Goal: Find contact information: Find contact information

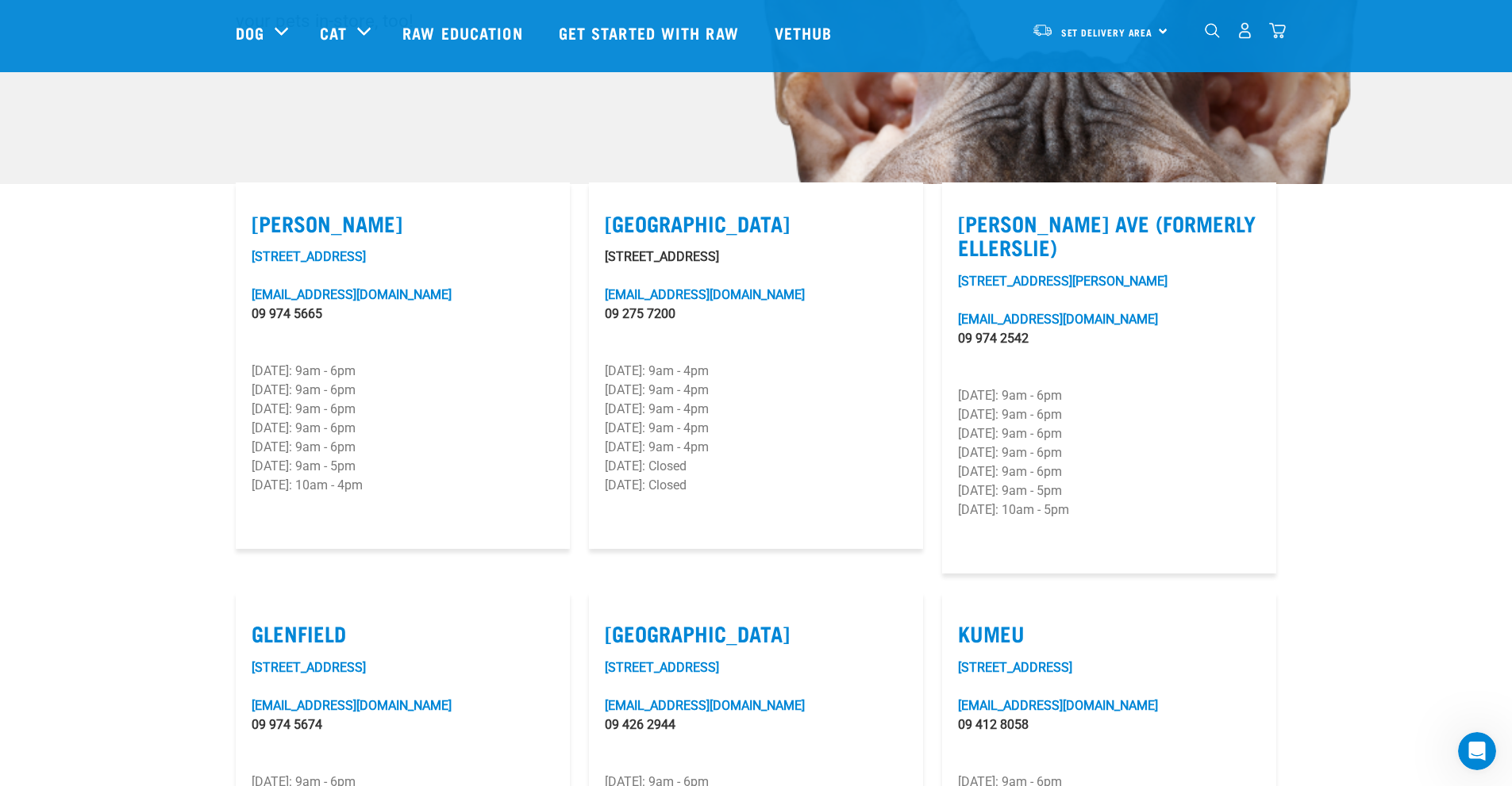
scroll to position [317, 0]
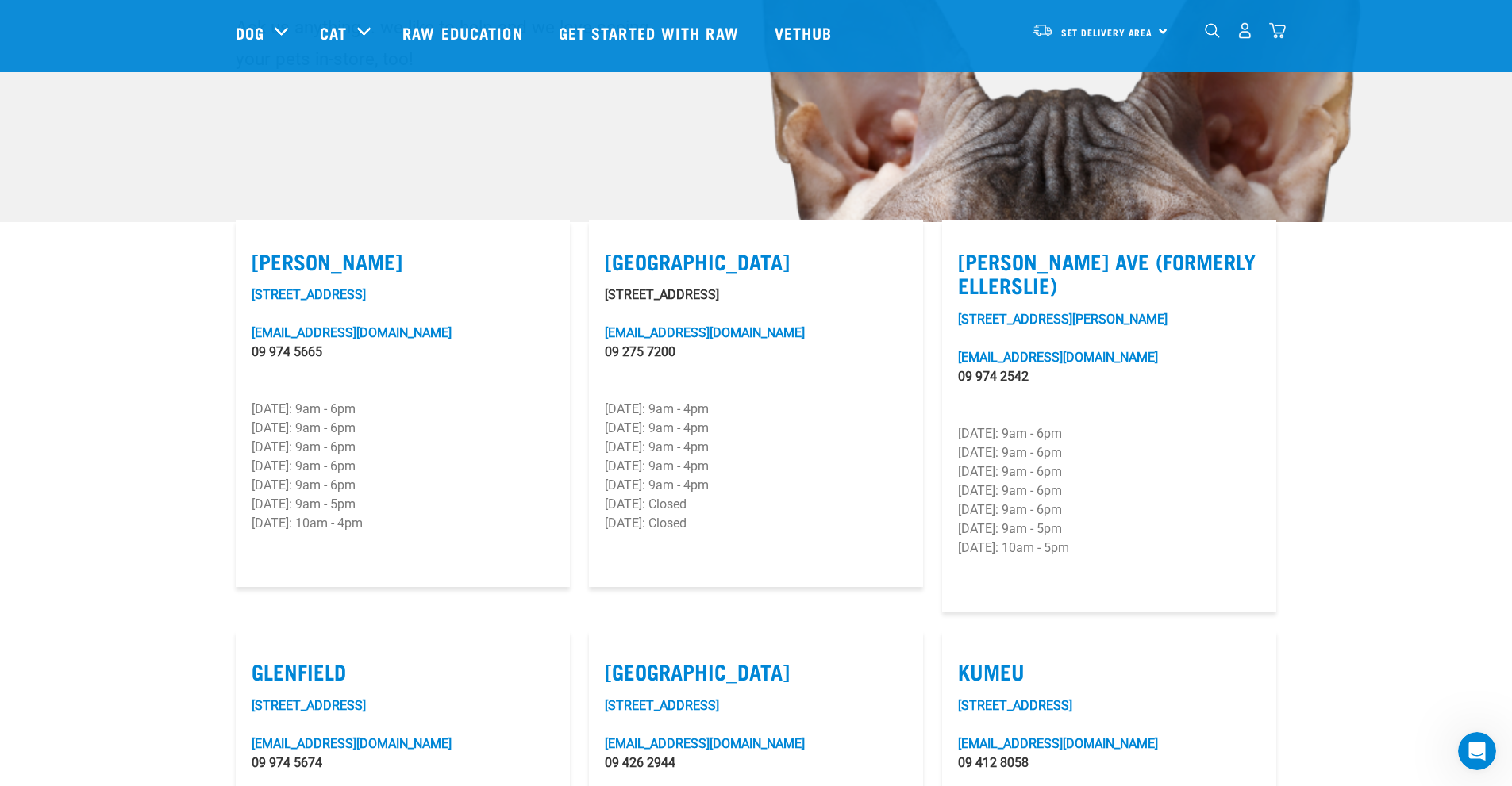
click at [1187, 310] on div "97-101 Lunn Avenue lunnave@rawessentials.co.nz 09 974 2542 Monday: 9am - 6pm Tu…" at bounding box center [1109, 453] width 302 height 286
click at [1115, 249] on label "Lunn Ave (Formerly Ellerslie)" at bounding box center [1109, 273] width 302 height 48
click at [968, 240] on input "[PERSON_NAME] Ave (Formerly Ellerslie)" at bounding box center [963, 242] width 11 height 11
checkbox input "true"
click at [998, 312] on link "[STREET_ADDRESS][PERSON_NAME]" at bounding box center [1062, 319] width 210 height 15
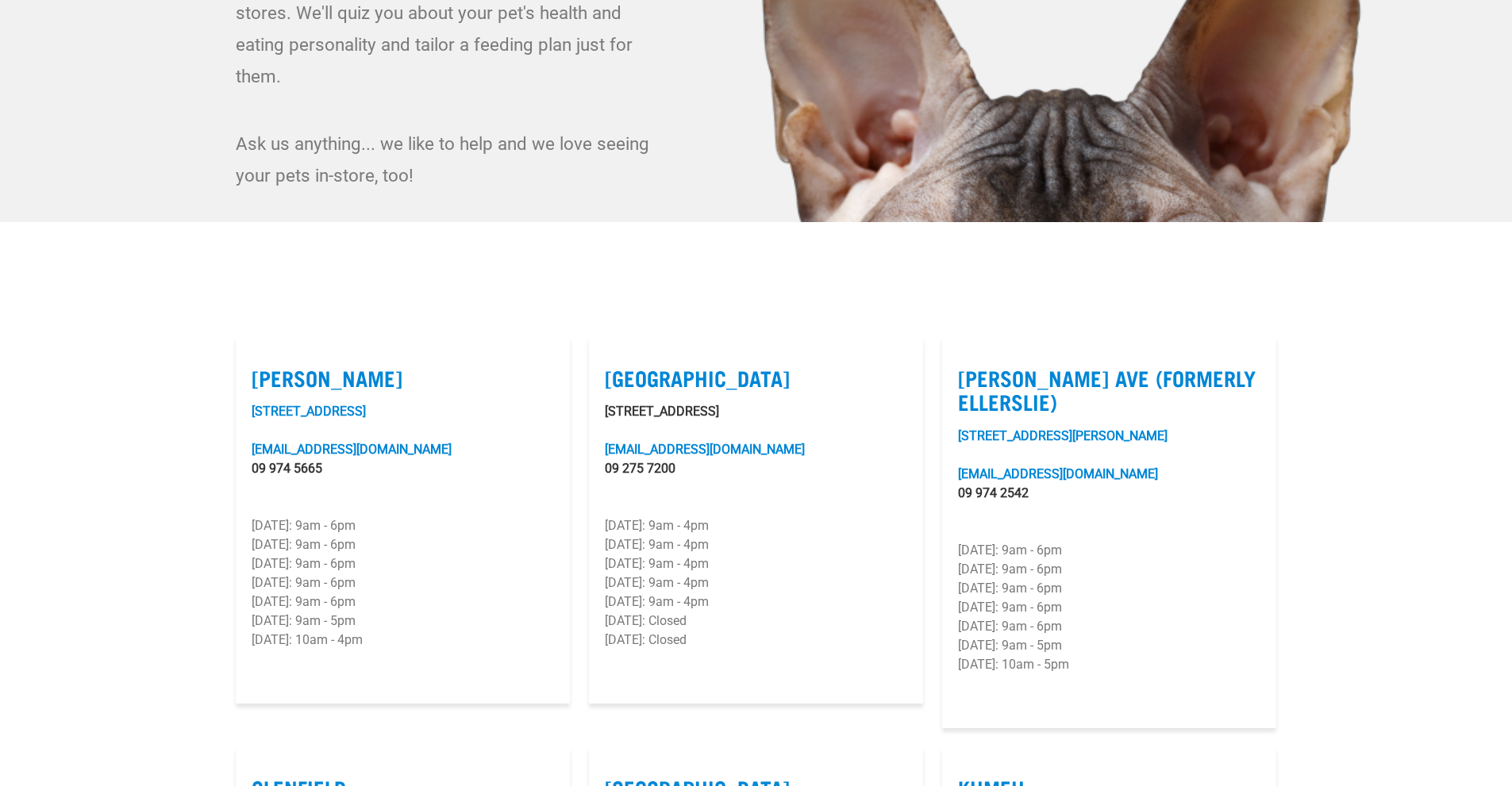
scroll to position [317, 0]
drag, startPoint x: 1092, startPoint y: 621, endPoint x: 1015, endPoint y: 615, distance: 77.2
click at [1015, 655] on p "Sunday: 10am - 5pm" at bounding box center [1109, 664] width 302 height 19
click at [1077, 560] on p "Tuesday: 9am - 6pm" at bounding box center [1109, 569] width 302 height 19
drag, startPoint x: 1074, startPoint y: 507, endPoint x: 1010, endPoint y: 498, distance: 64.6
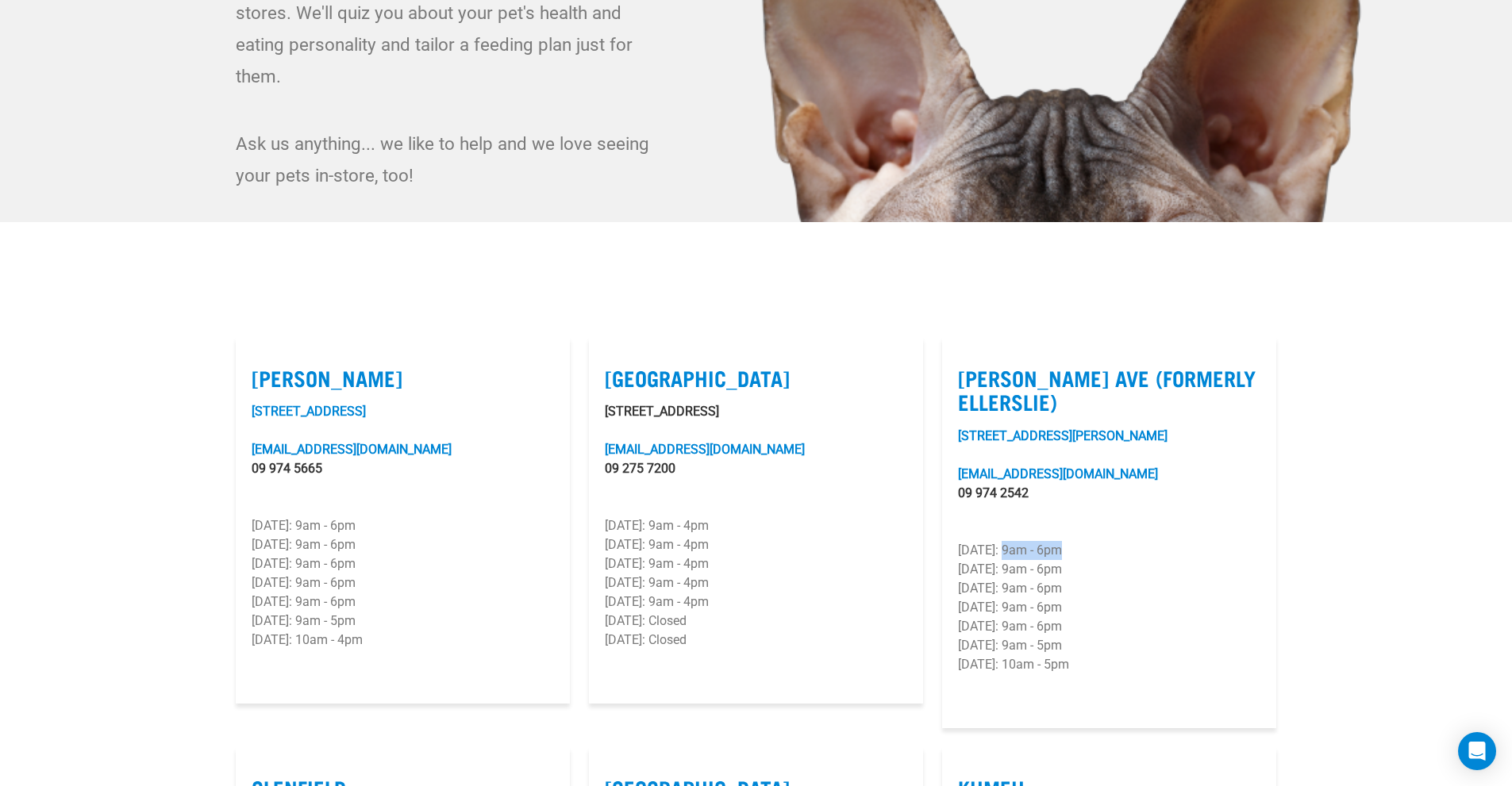
click at [1010, 541] on p "Monday: 9am - 6pm" at bounding box center [1109, 550] width 302 height 19
click at [1134, 541] on p "Monday: 9am - 6pm" at bounding box center [1109, 550] width 302 height 19
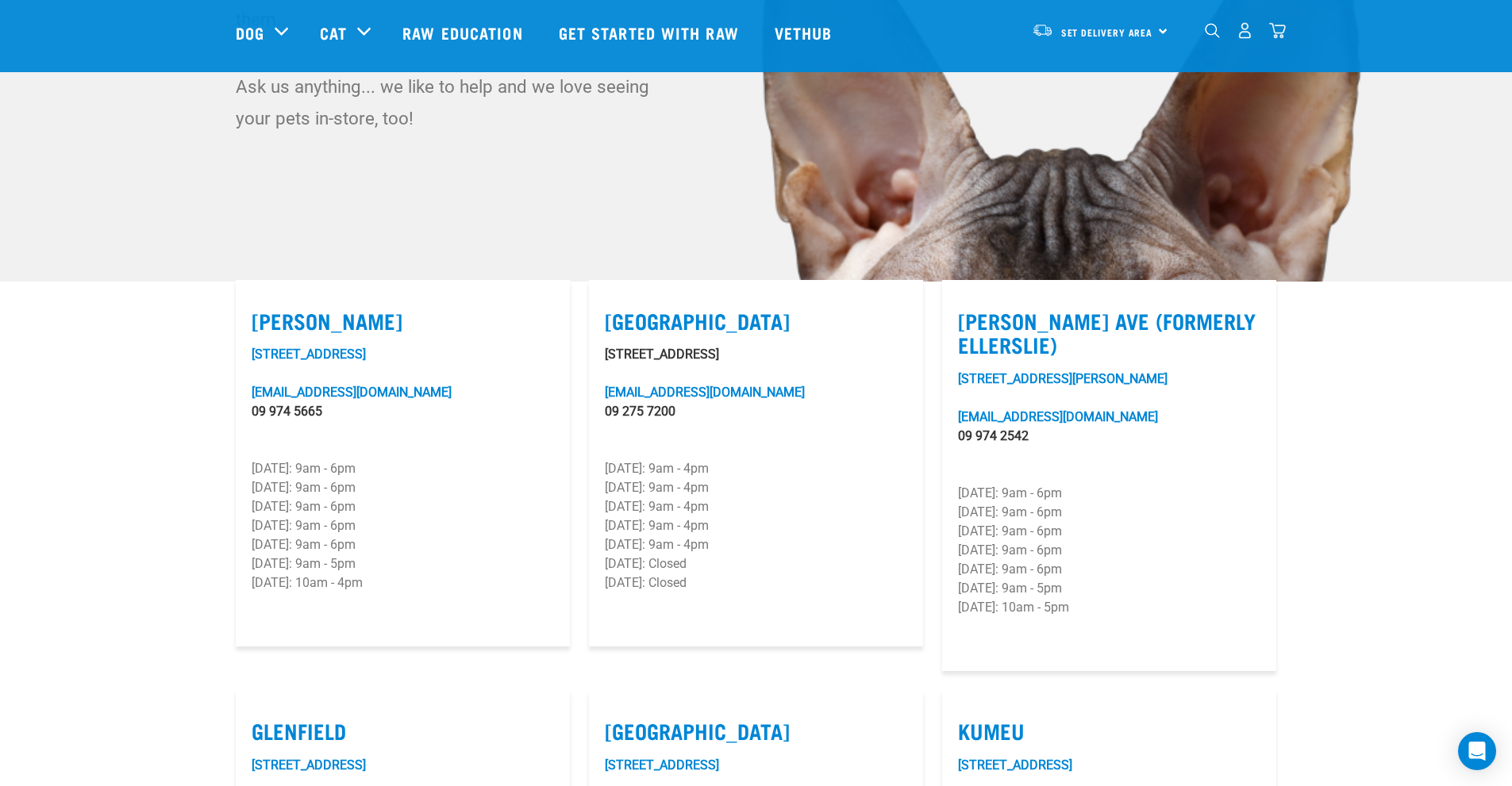
scroll to position [238, 0]
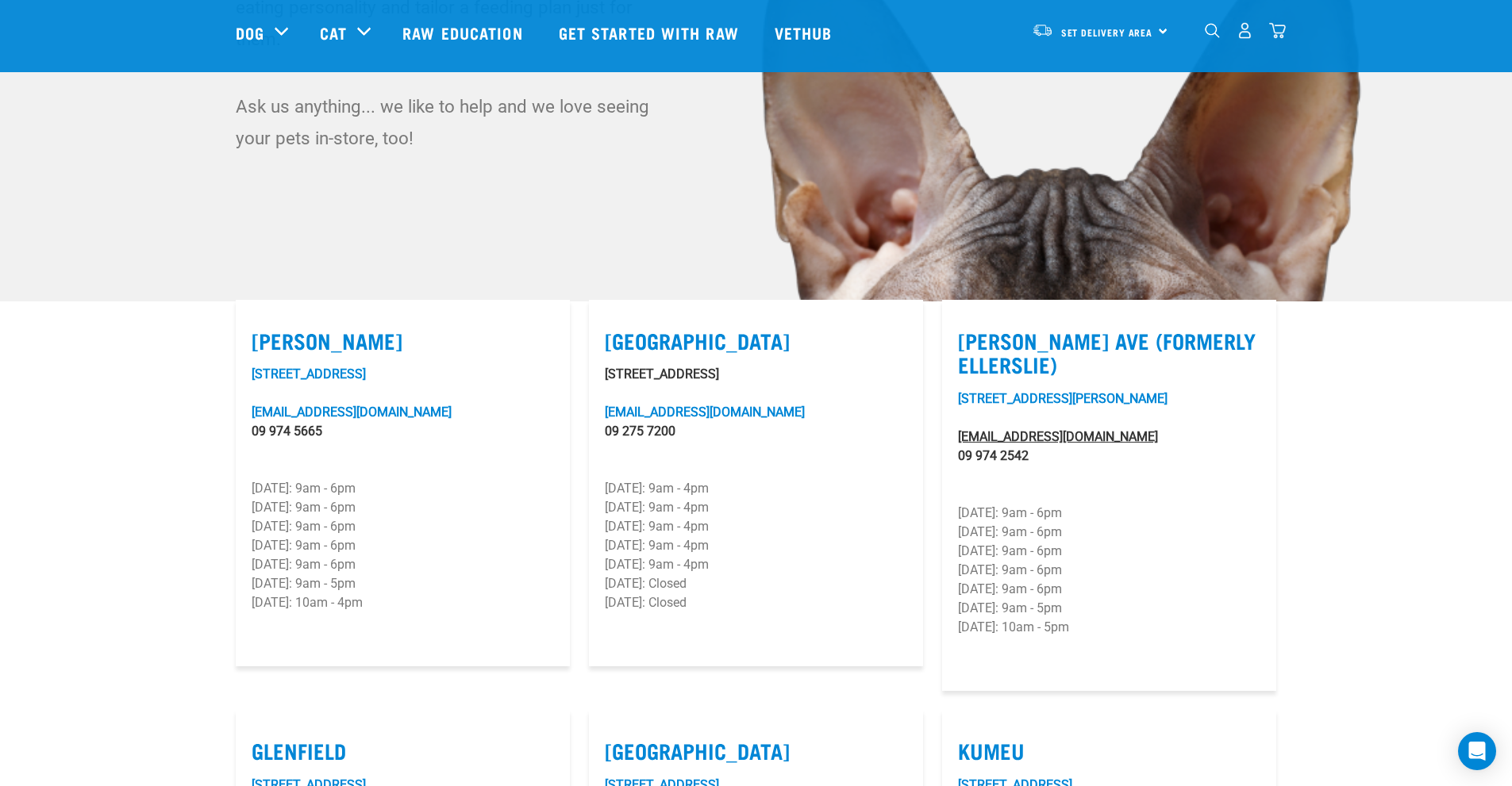
click at [1020, 429] on link "lunnave@rawessentials.co.nz" at bounding box center [1057, 436] width 200 height 15
click at [1023, 429] on link "lunnave@rawessentials.co.nz" at bounding box center [1057, 436] width 200 height 15
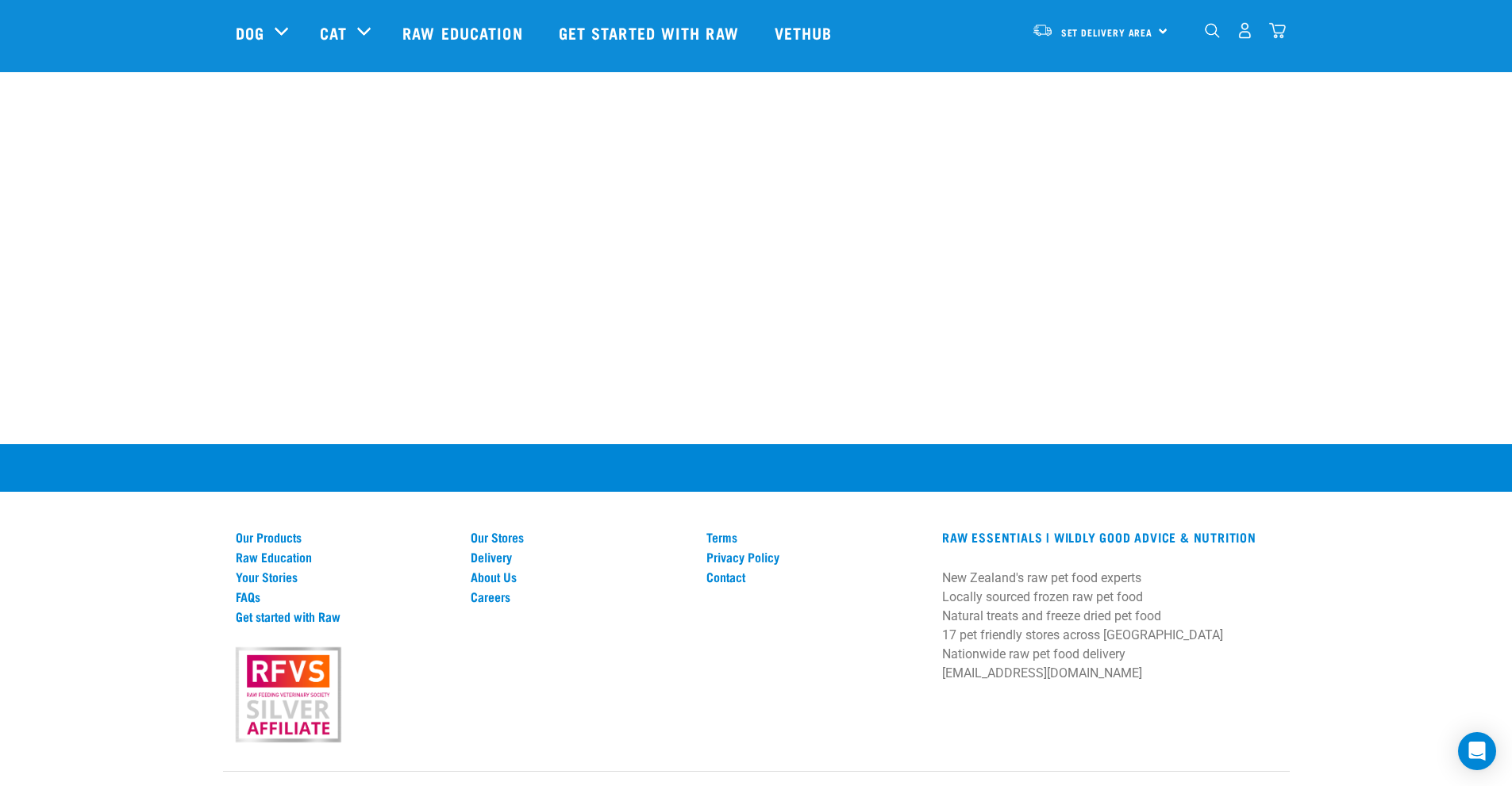
scroll to position [2984, 0]
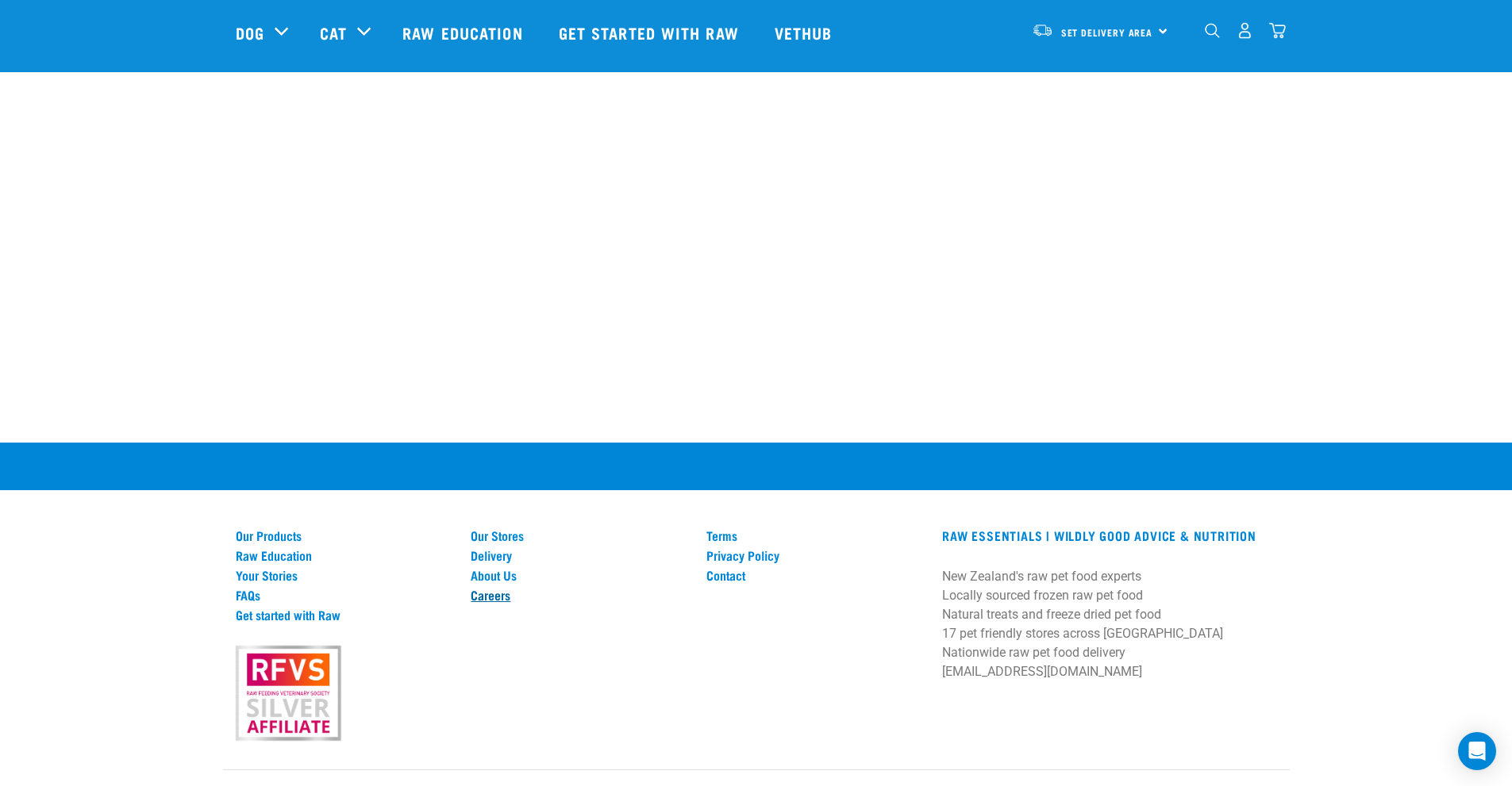
click at [504, 588] on link "Careers" at bounding box center [579, 595] width 217 height 14
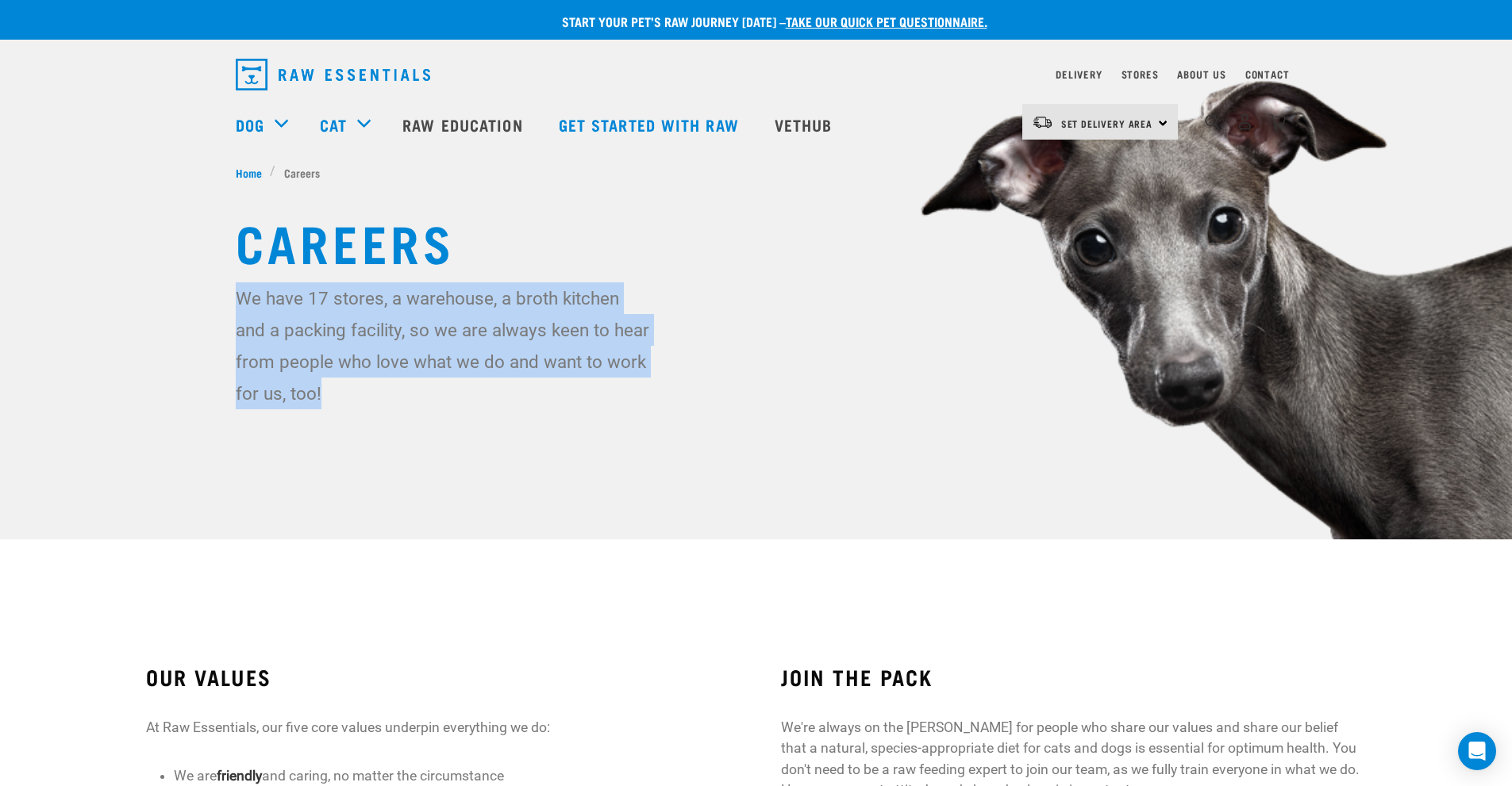
drag, startPoint x: 242, startPoint y: 302, endPoint x: 672, endPoint y: 393, distance: 439.5
click at [672, 393] on div "We have 17 stores, a warehouse, a broth kitchen and a packing facility, so we a…" at bounding box center [756, 345] width 1041 height 127
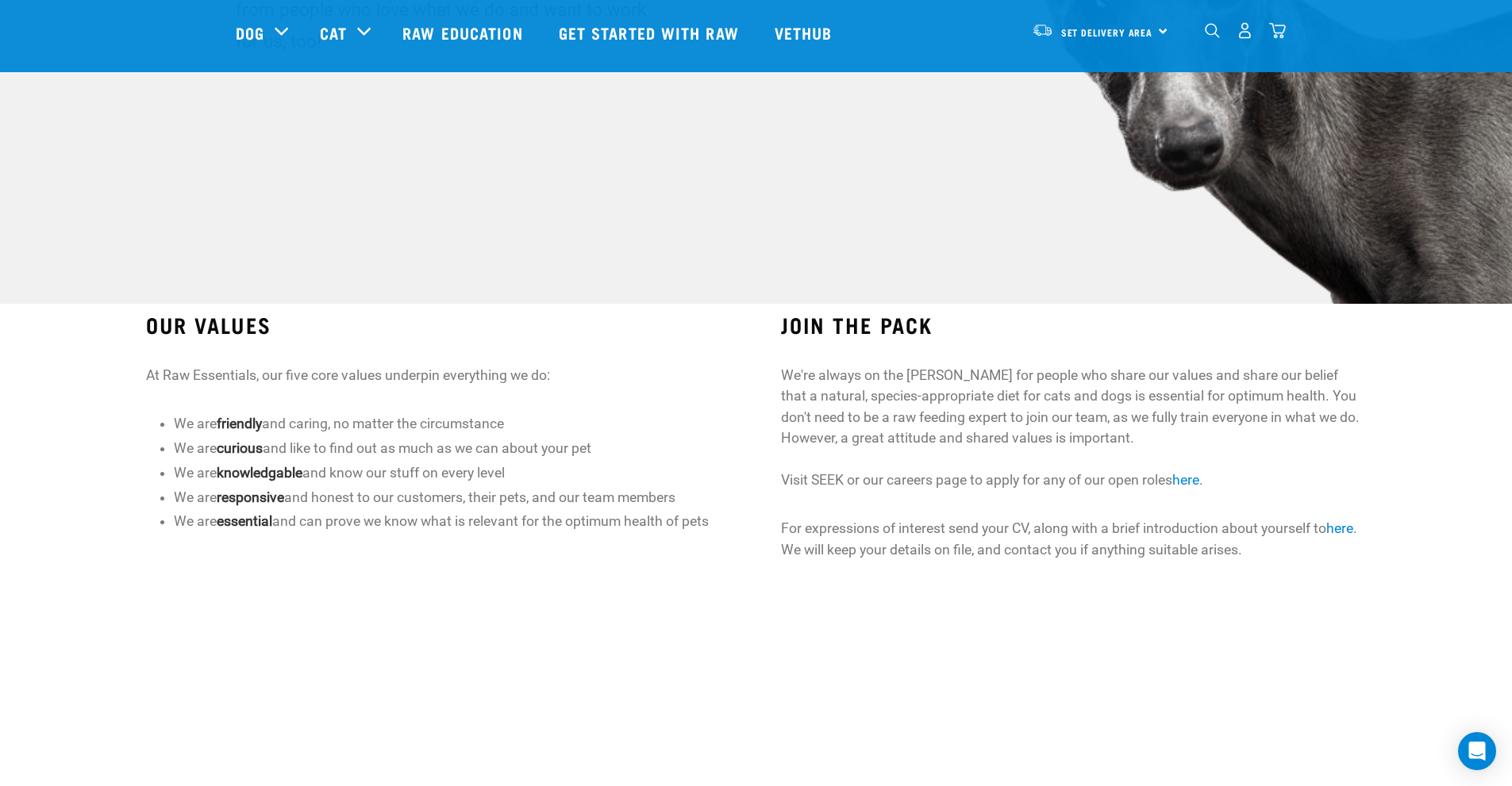
scroll to position [238, 0]
click at [1353, 524] on link "here" at bounding box center [1340, 526] width 27 height 16
click at [1340, 529] on link "here" at bounding box center [1340, 526] width 27 height 16
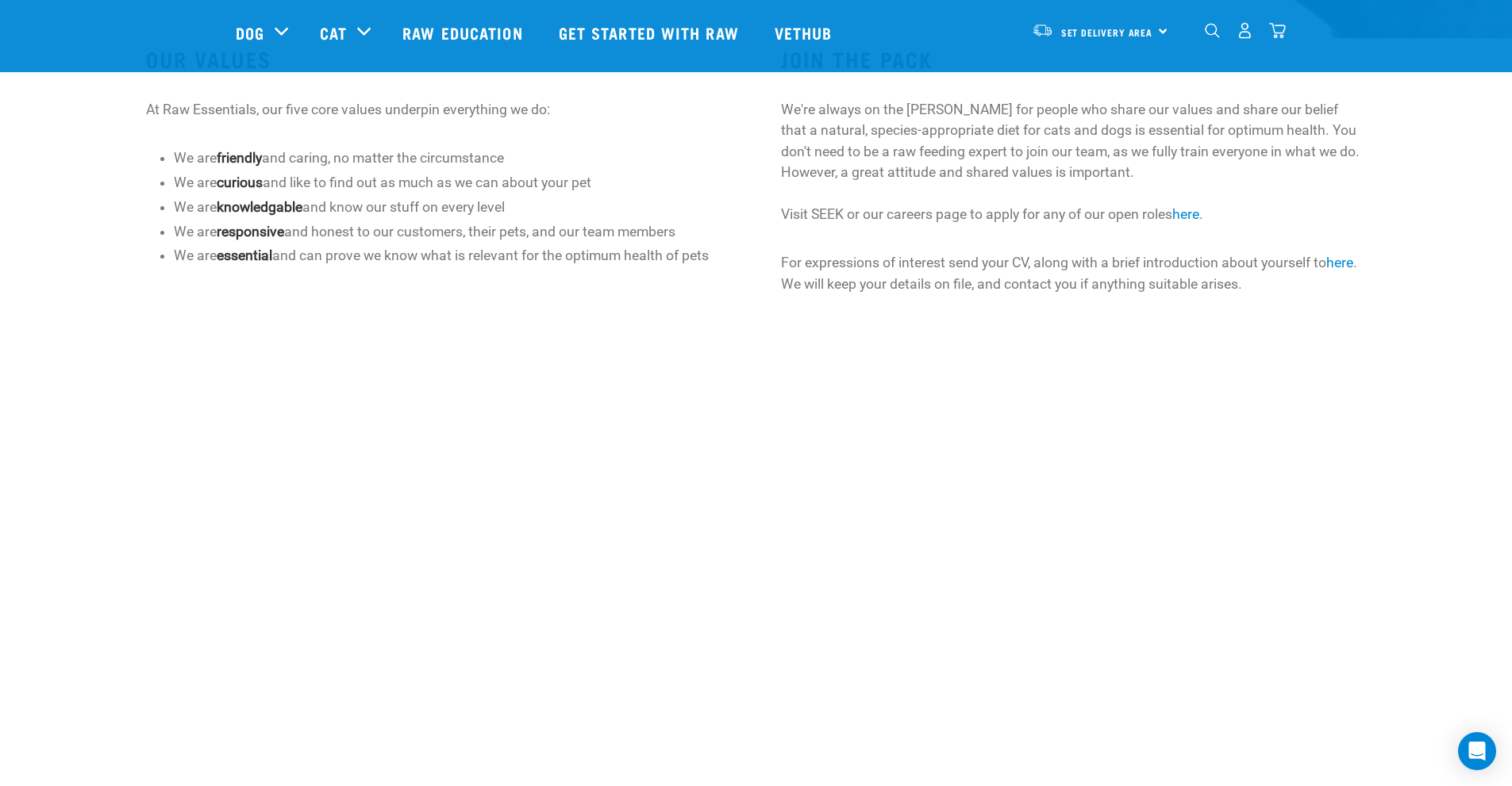
scroll to position [159, 0]
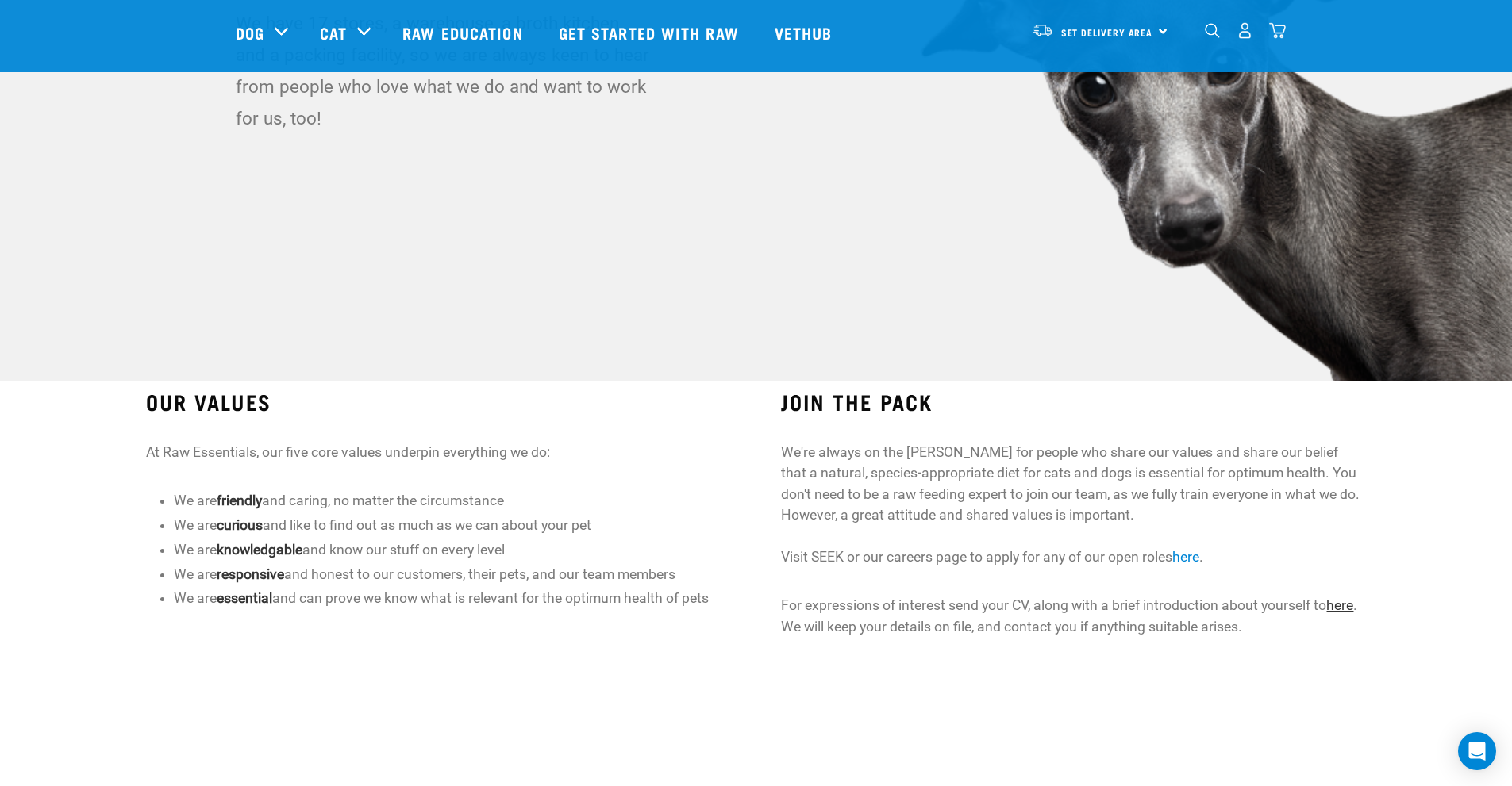
click at [1339, 608] on link "here" at bounding box center [1340, 606] width 27 height 16
click at [1191, 561] on link "here" at bounding box center [1185, 557] width 27 height 16
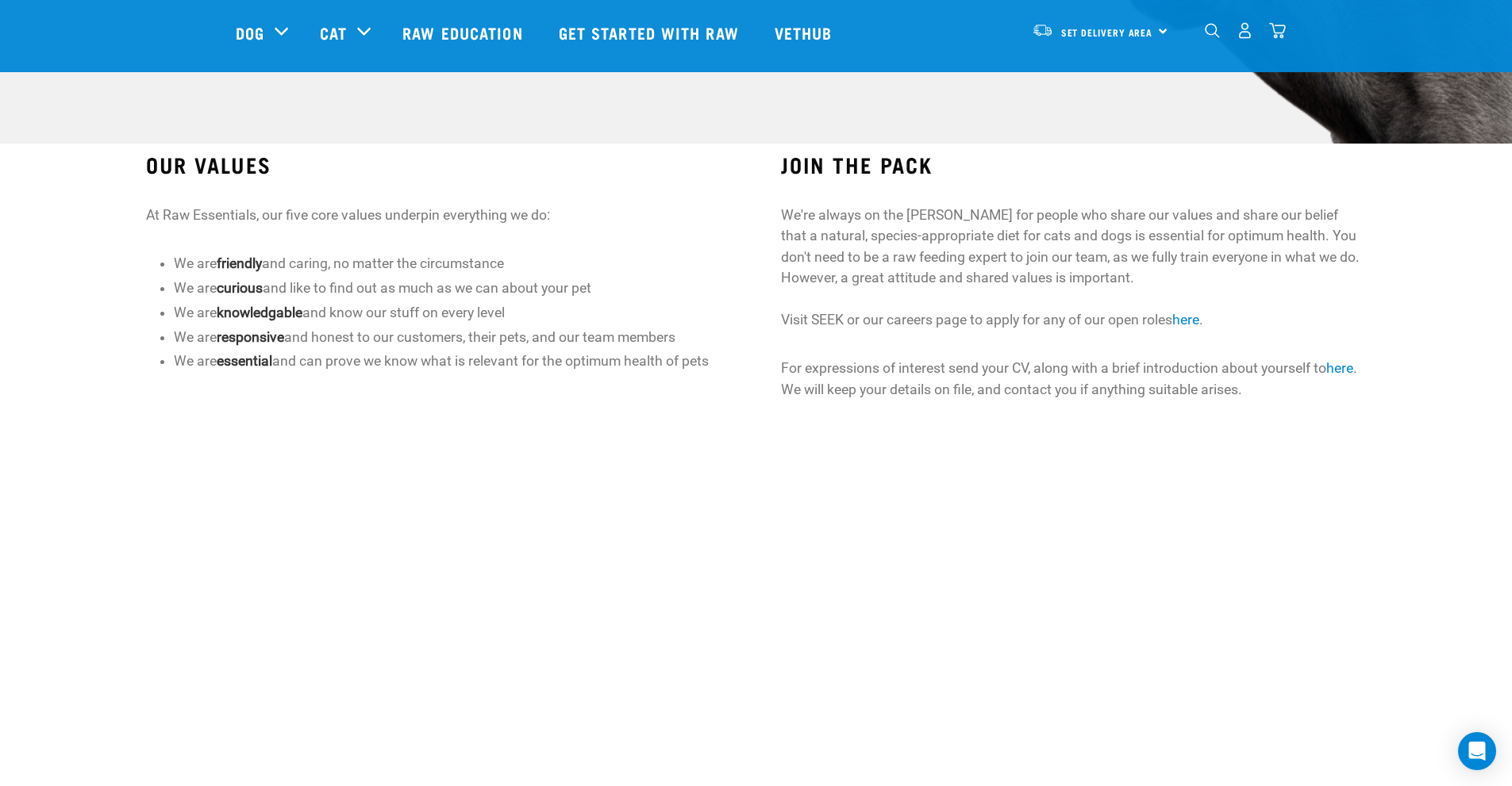
scroll to position [397, 0]
click at [1197, 320] on link "here" at bounding box center [1185, 319] width 27 height 16
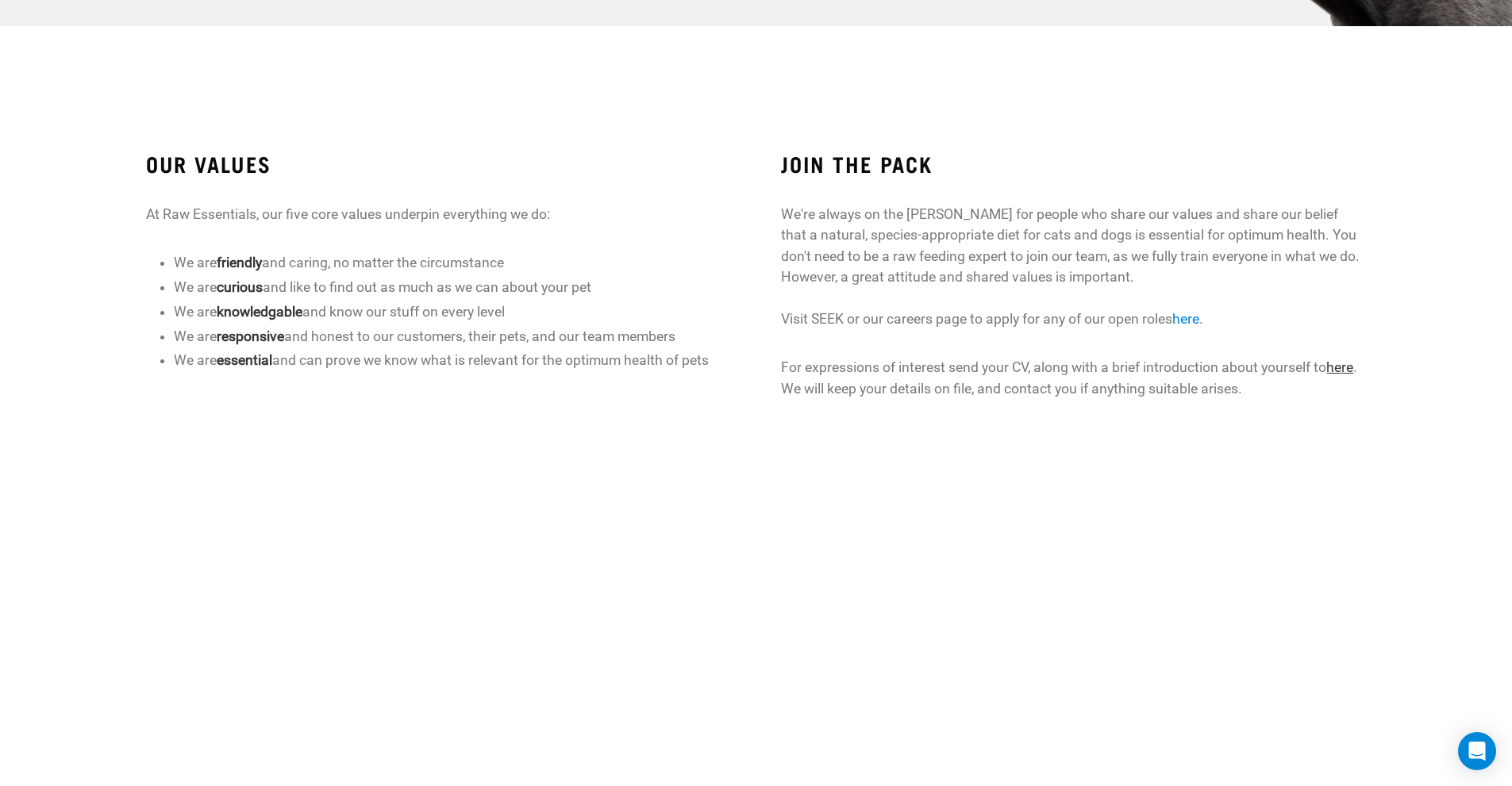
click at [1345, 372] on link "here" at bounding box center [1340, 368] width 27 height 16
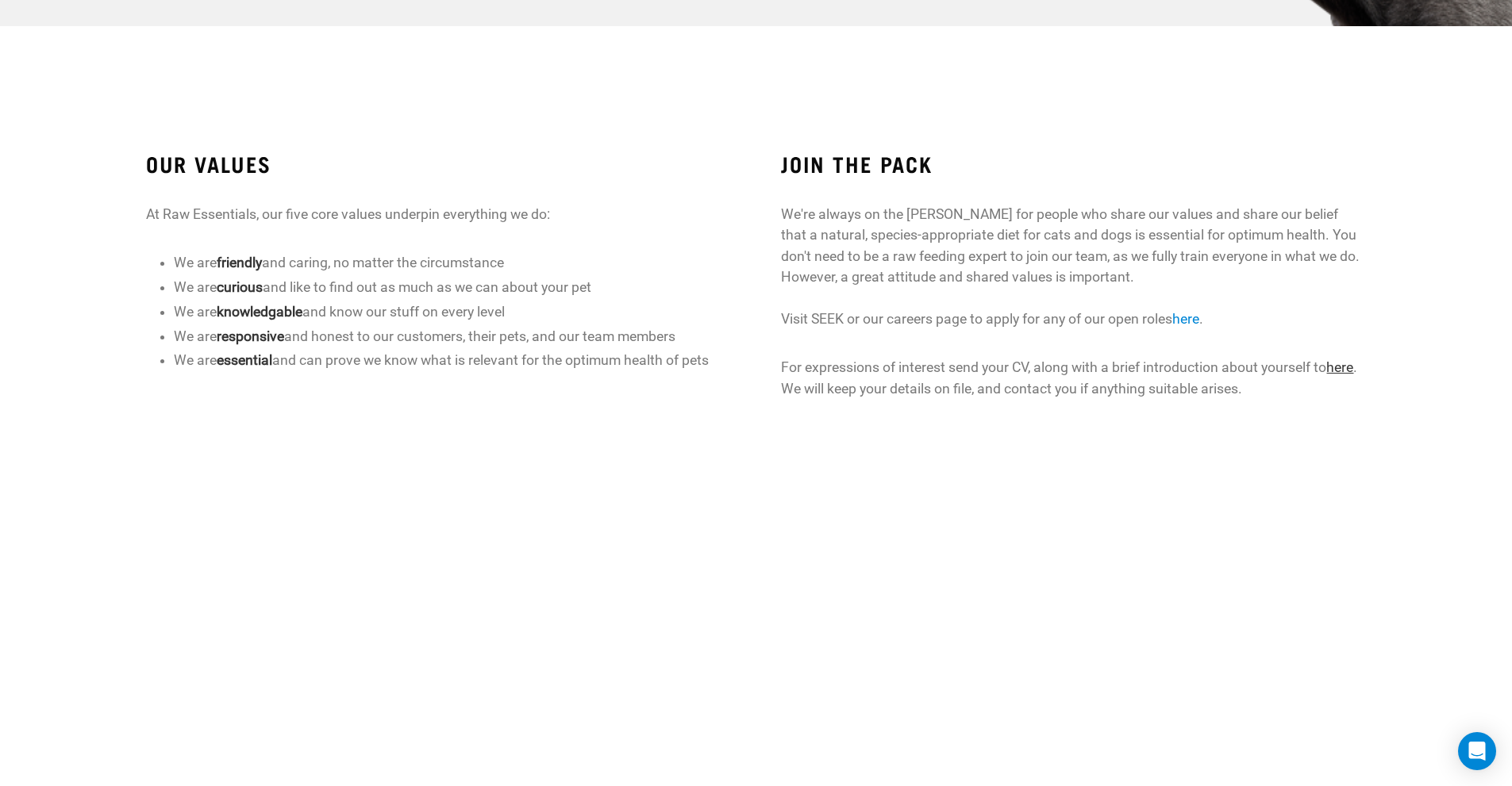
click at [1345, 372] on link "here" at bounding box center [1340, 368] width 27 height 16
click at [1349, 373] on link "here" at bounding box center [1340, 368] width 27 height 16
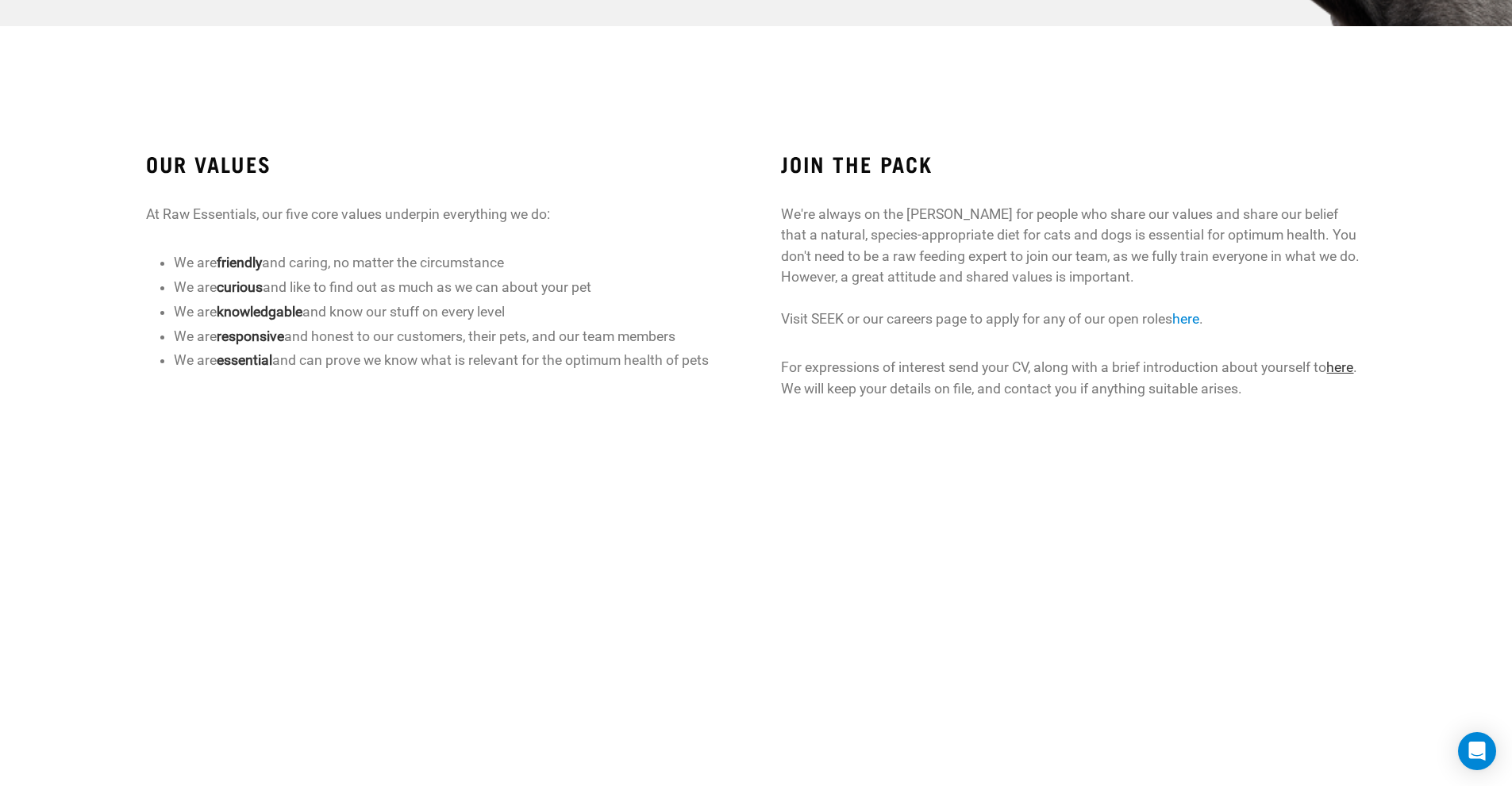
click at [1349, 373] on link "here" at bounding box center [1340, 368] width 27 height 16
click at [1353, 361] on link "here" at bounding box center [1340, 368] width 27 height 16
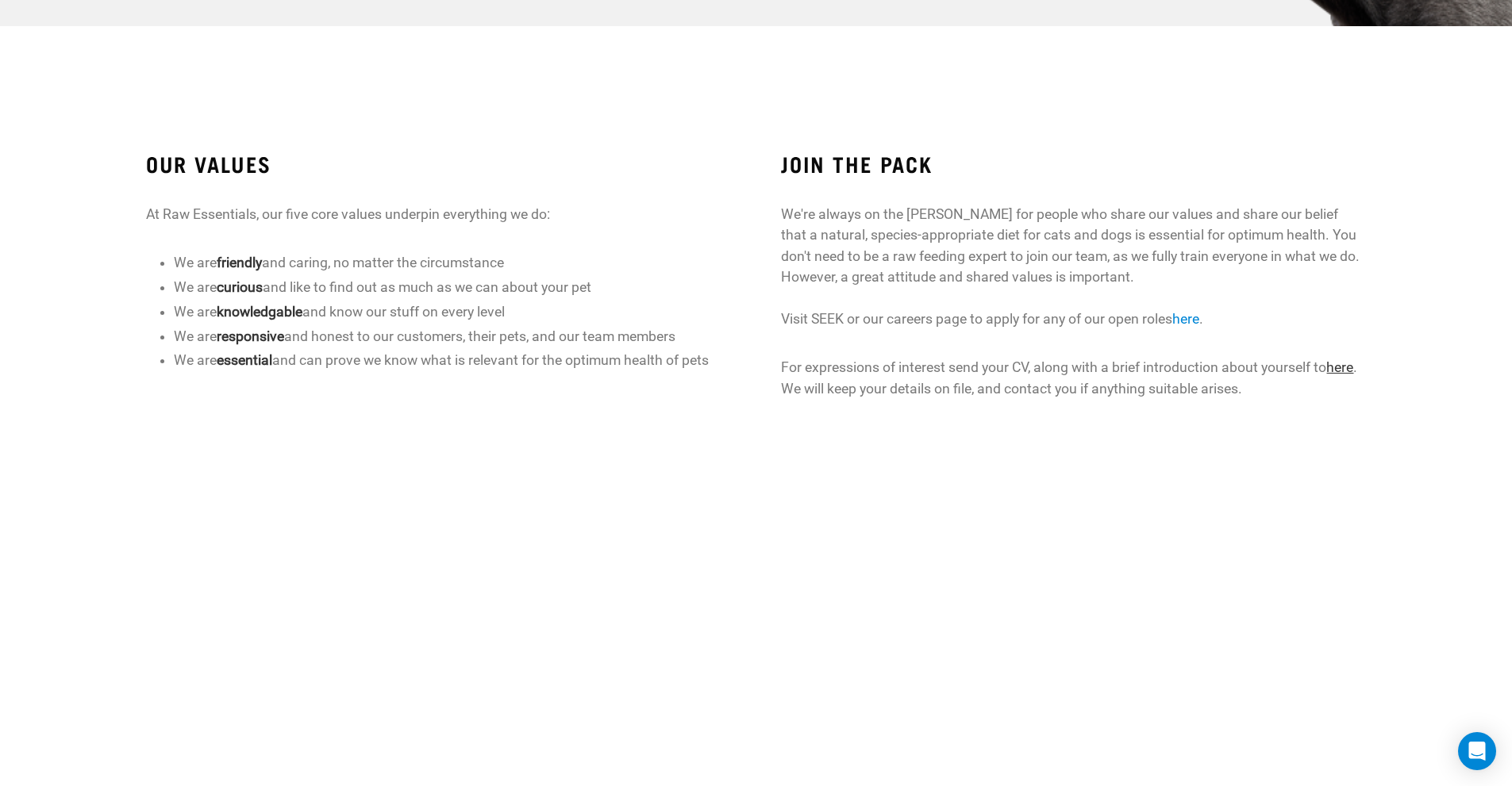
click at [1353, 361] on link "here" at bounding box center [1340, 368] width 27 height 16
drag, startPoint x: 1308, startPoint y: 374, endPoint x: 1288, endPoint y: 371, distance: 20.2
click at [1285, 378] on p "For expressions of interest send your CV, along with a brief introduction about…" at bounding box center [1072, 377] width 584 height 42
